Goal: Information Seeking & Learning: Check status

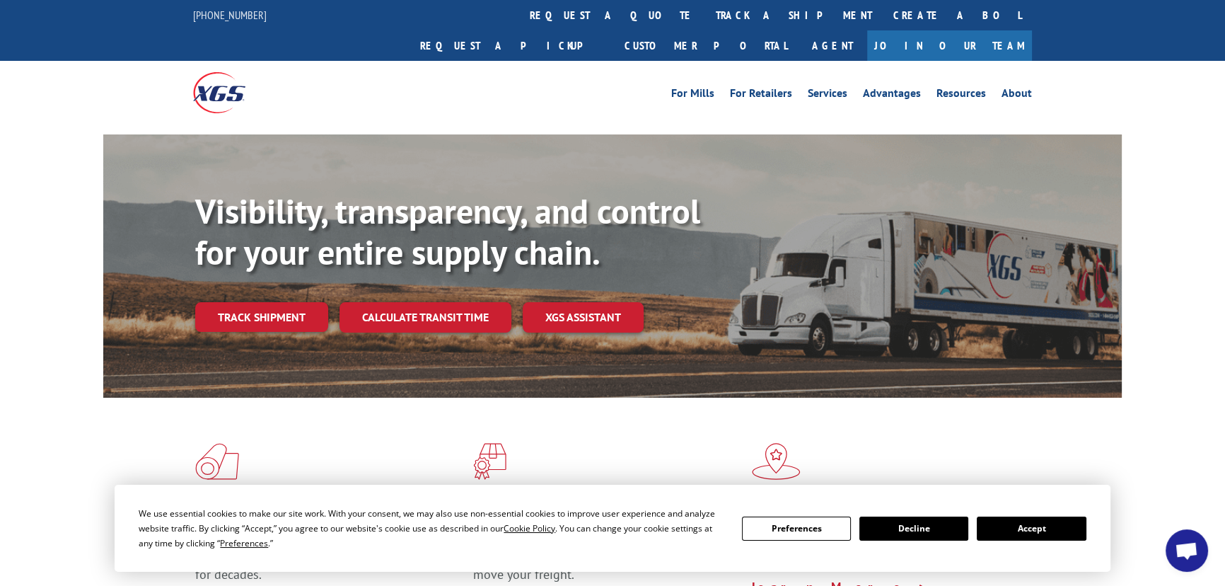
drag, startPoint x: 1018, startPoint y: 523, endPoint x: 736, endPoint y: 371, distance: 320.9
click at [1018, 523] on button "Accept" at bounding box center [1031, 528] width 109 height 24
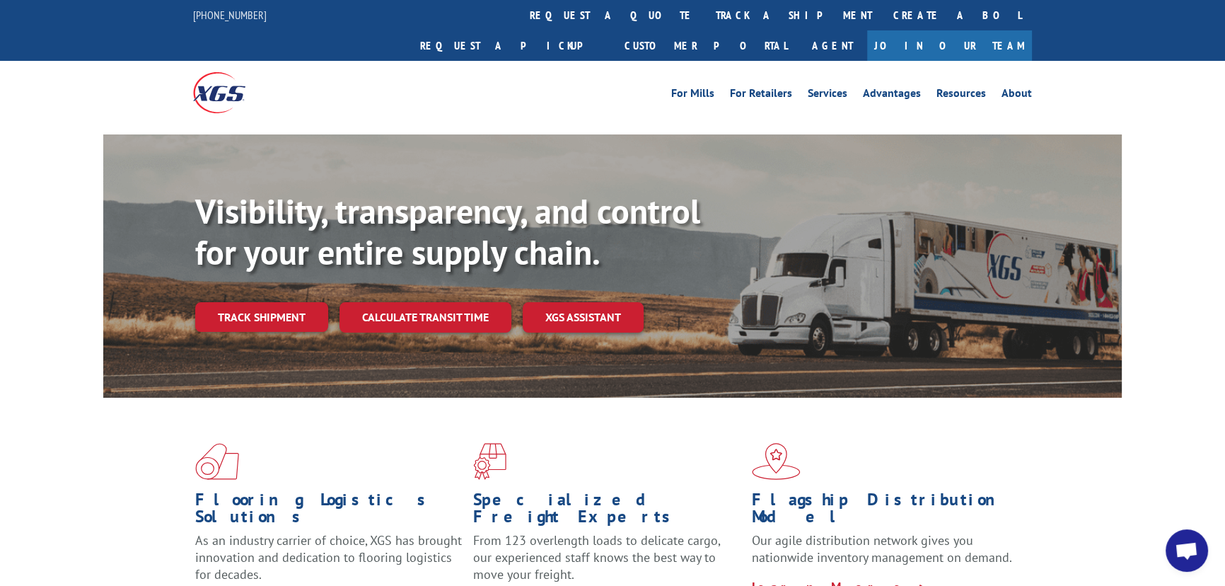
click at [279, 302] on link "Track shipment" at bounding box center [261, 317] width 133 height 30
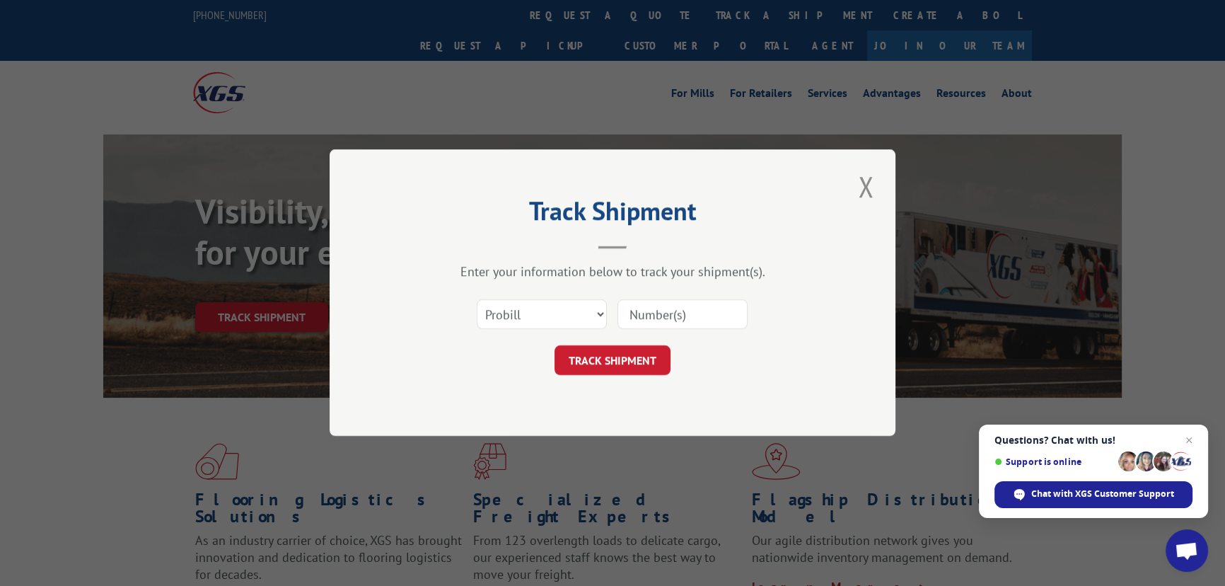
click at [707, 315] on input at bounding box center [682, 315] width 130 height 30
paste input "17224873"
type input "17224873"
click at [625, 346] on button "TRACK SHIPMENT" at bounding box center [612, 361] width 116 height 30
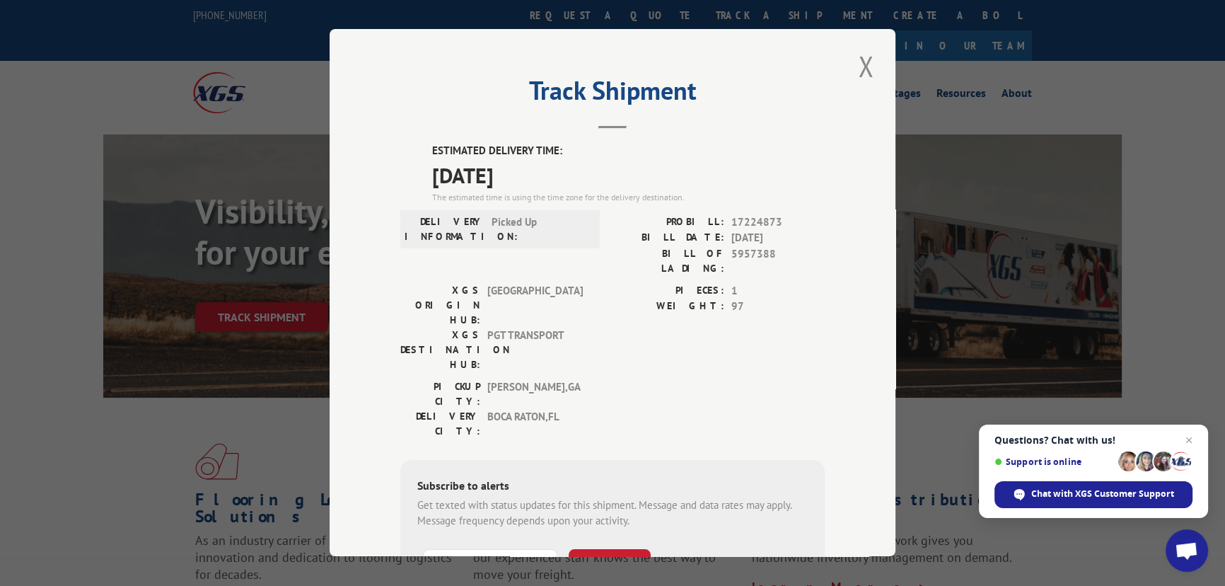
drag, startPoint x: 429, startPoint y: 145, endPoint x: 527, endPoint y: 166, distance: 99.9
click at [552, 165] on div "ESTIMATED DELIVERY TIME: [DATE] The estimated time is using the time zone for t…" at bounding box center [628, 173] width 393 height 61
drag, startPoint x: 505, startPoint y: 168, endPoint x: 503, endPoint y: 185, distance: 17.1
copy div "ESTIMATED DELIVERY TIME: [DATE]"
click at [598, 379] on div "PICKUP CITY: [GEOGRAPHIC_DATA] , [GEOGRAPHIC_DATA]: [GEOGRAPHIC_DATA] , [GEOGRA…" at bounding box center [612, 412] width 424 height 66
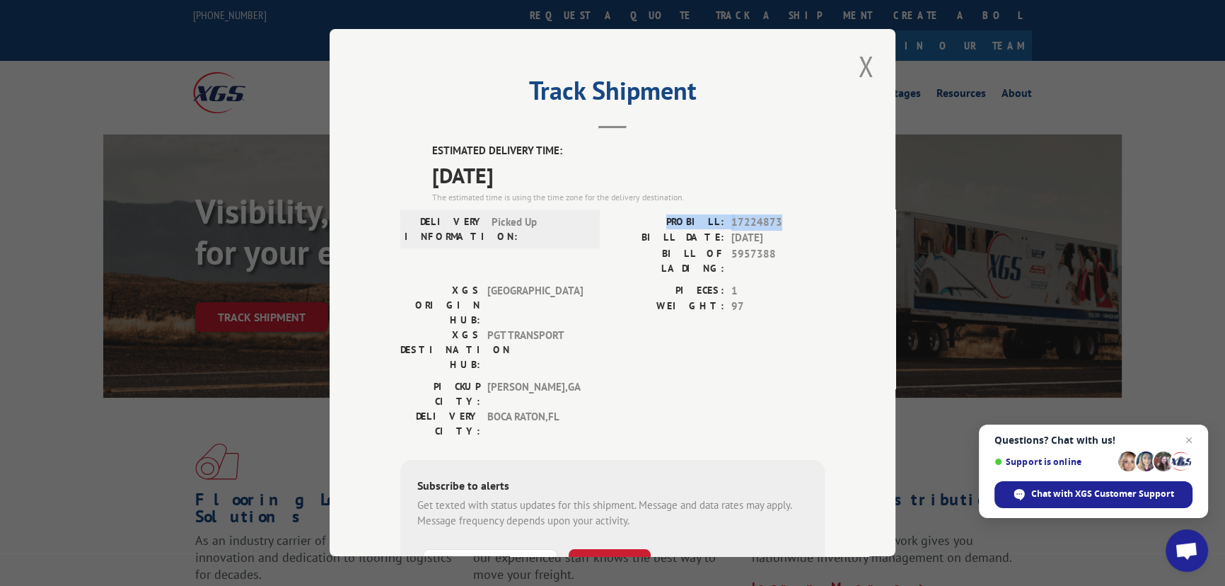
drag, startPoint x: 675, startPoint y: 224, endPoint x: 789, endPoint y: 222, distance: 113.2
click at [789, 222] on div "PROBILL: 17224873" at bounding box center [718, 222] width 212 height 16
copy div "PROBILL: 17224873"
